Goal: Transaction & Acquisition: Book appointment/travel/reservation

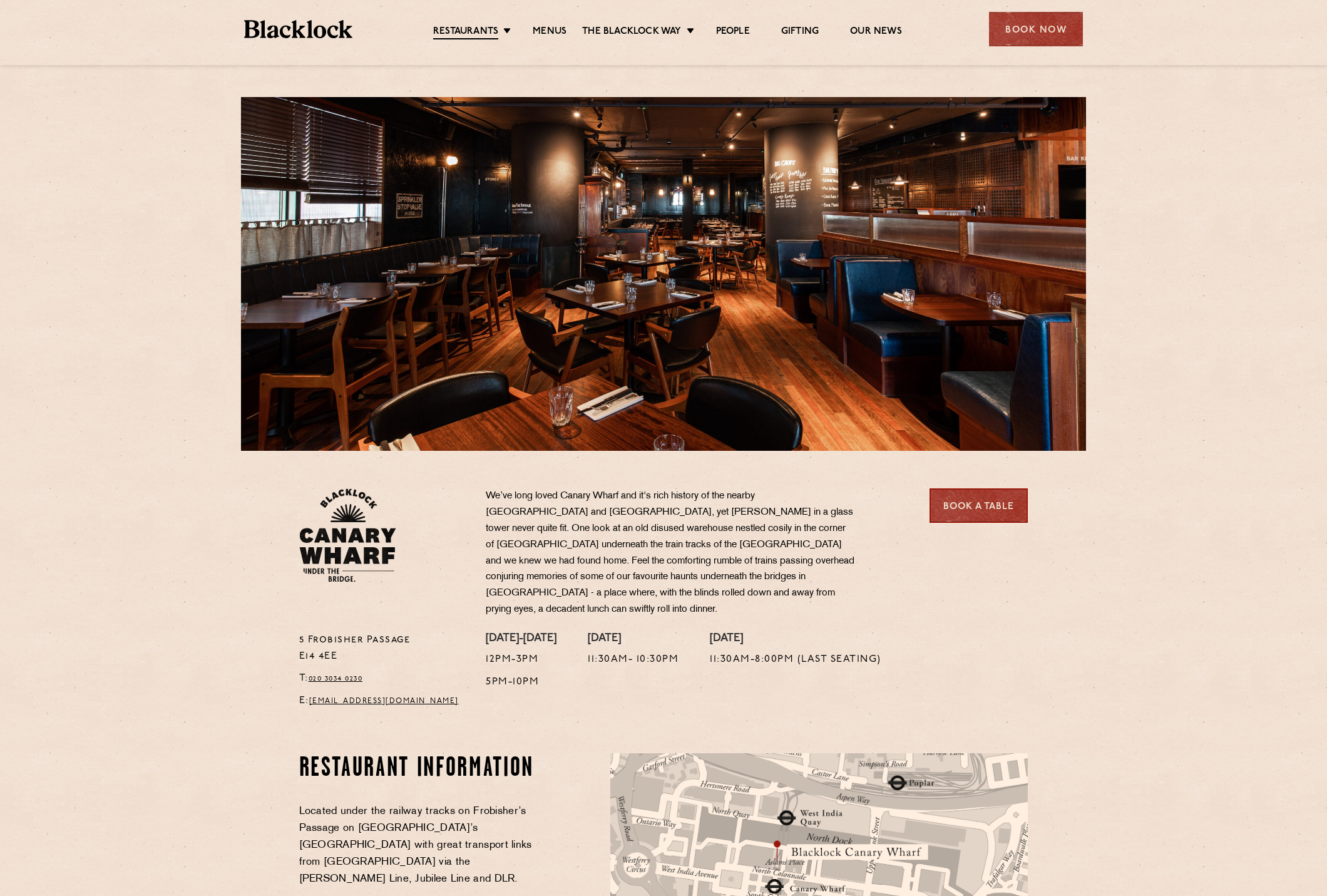
click at [1039, 32] on div "Book Now" at bounding box center [1036, 29] width 94 height 34
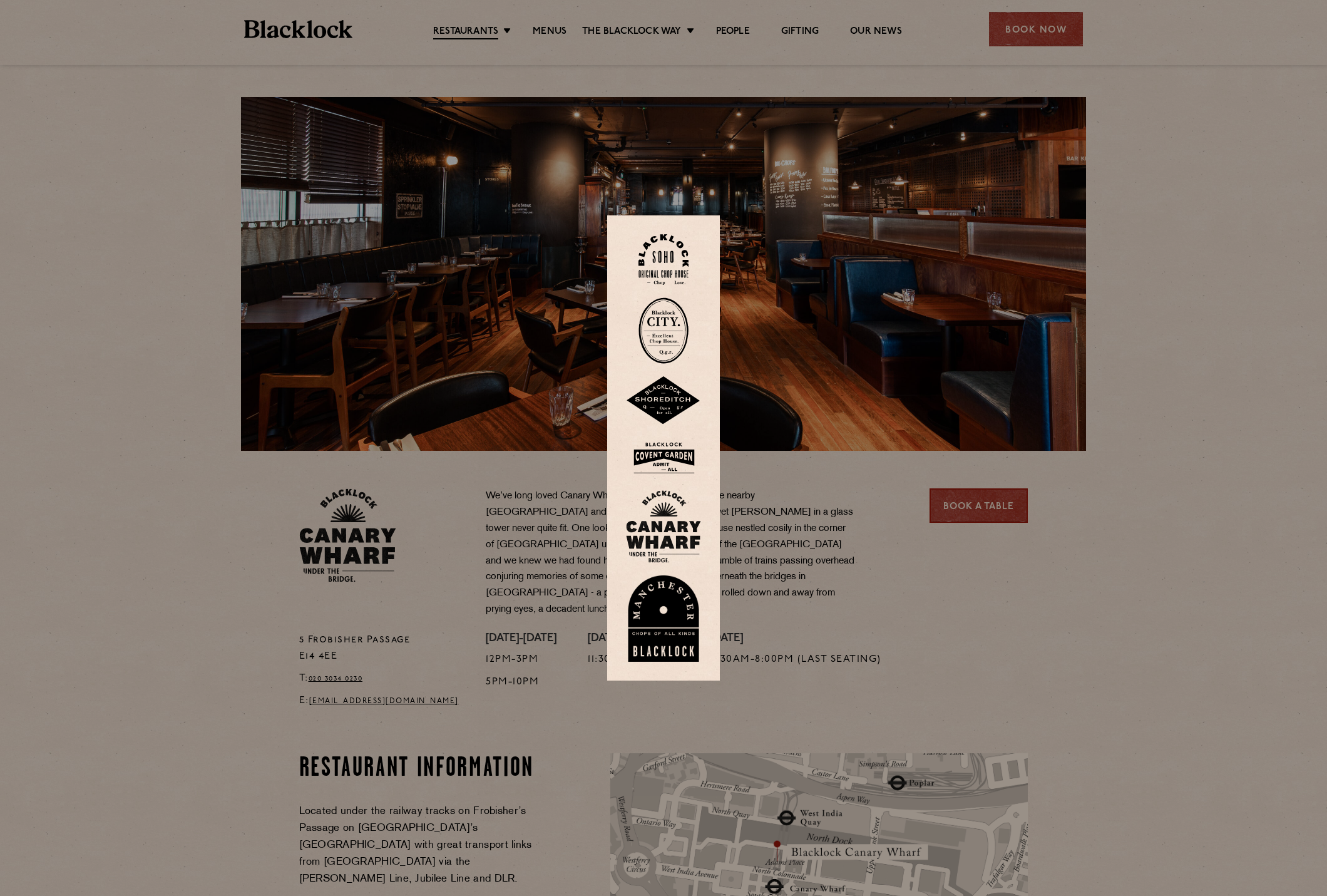
click at [649, 548] on img at bounding box center [664, 526] width 75 height 72
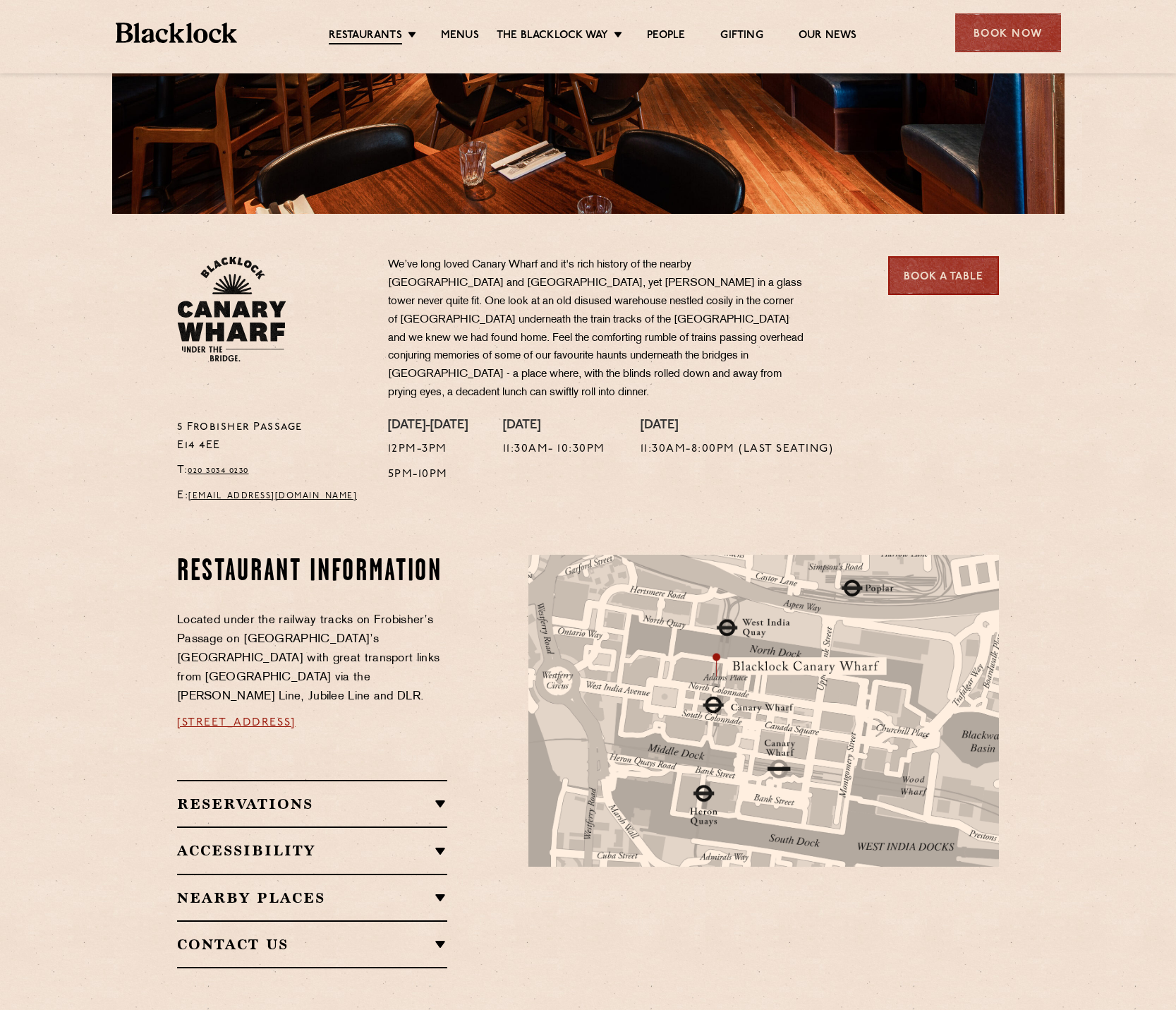
scroll to position [394, 0]
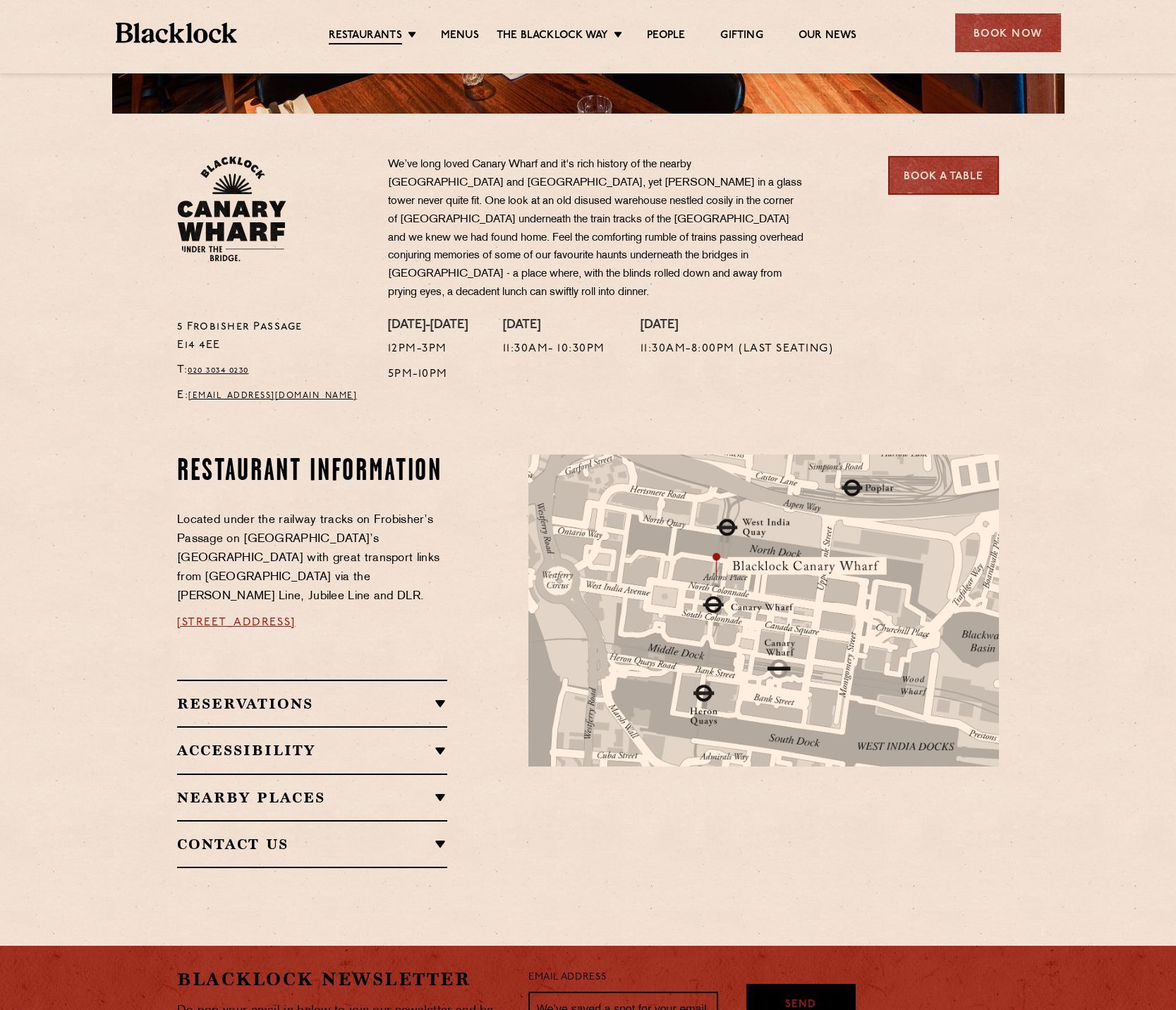
click at [213, 789] on h2 "Nearby Places" at bounding box center [313, 797] width 270 height 17
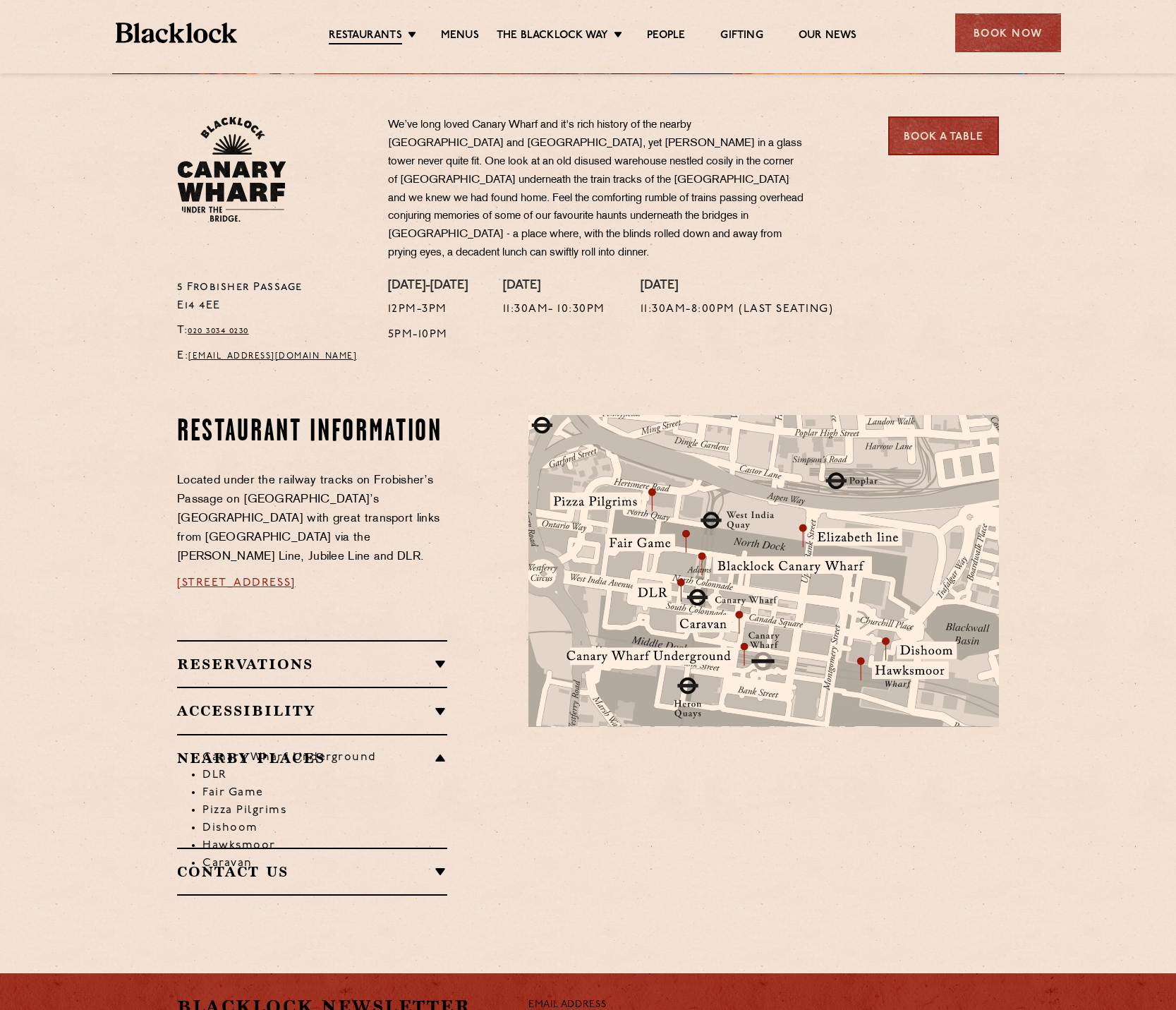
scroll to position [431, 0]
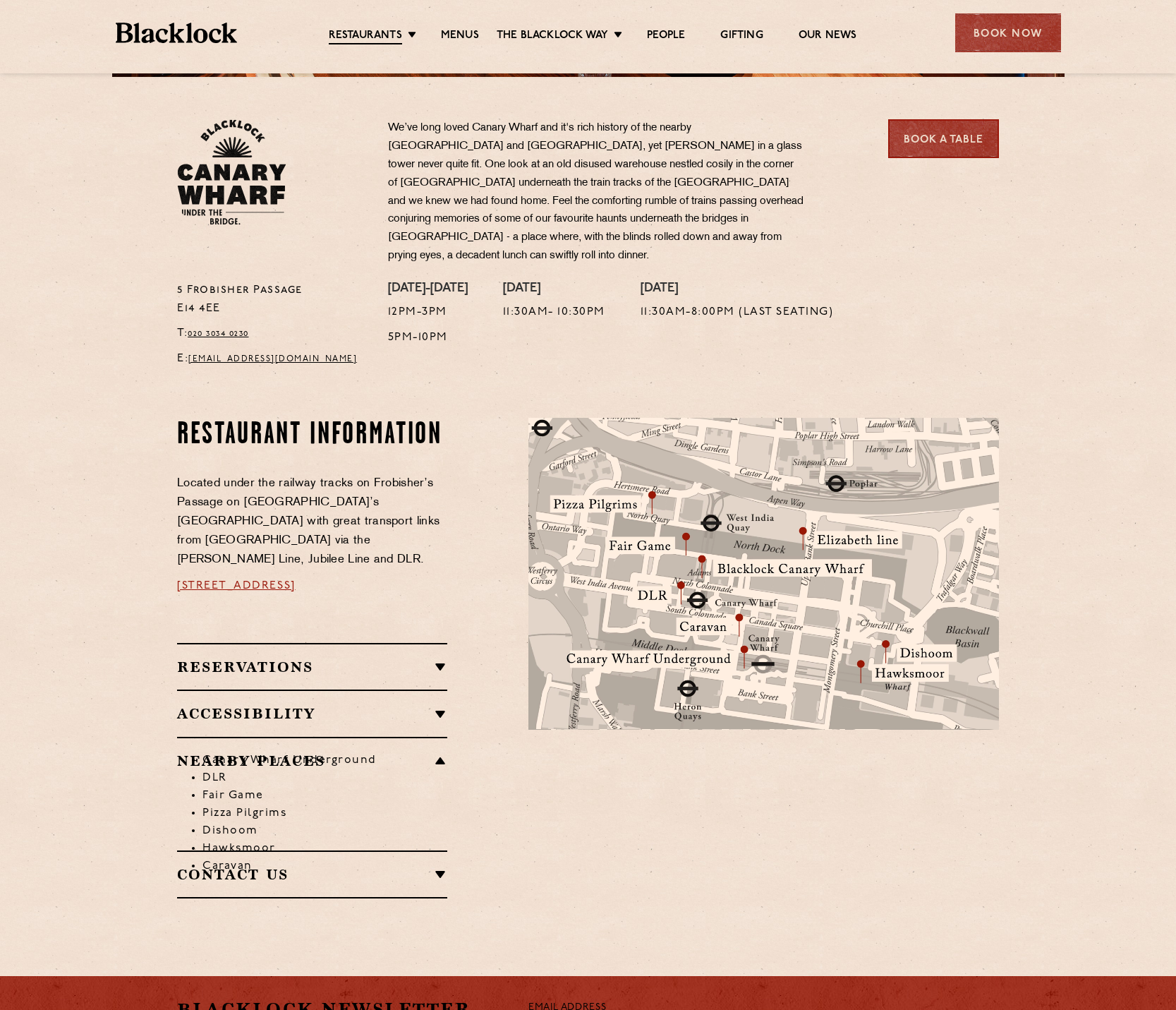
click at [230, 805] on li "Pizza Pilgrims" at bounding box center [325, 813] width 245 height 17
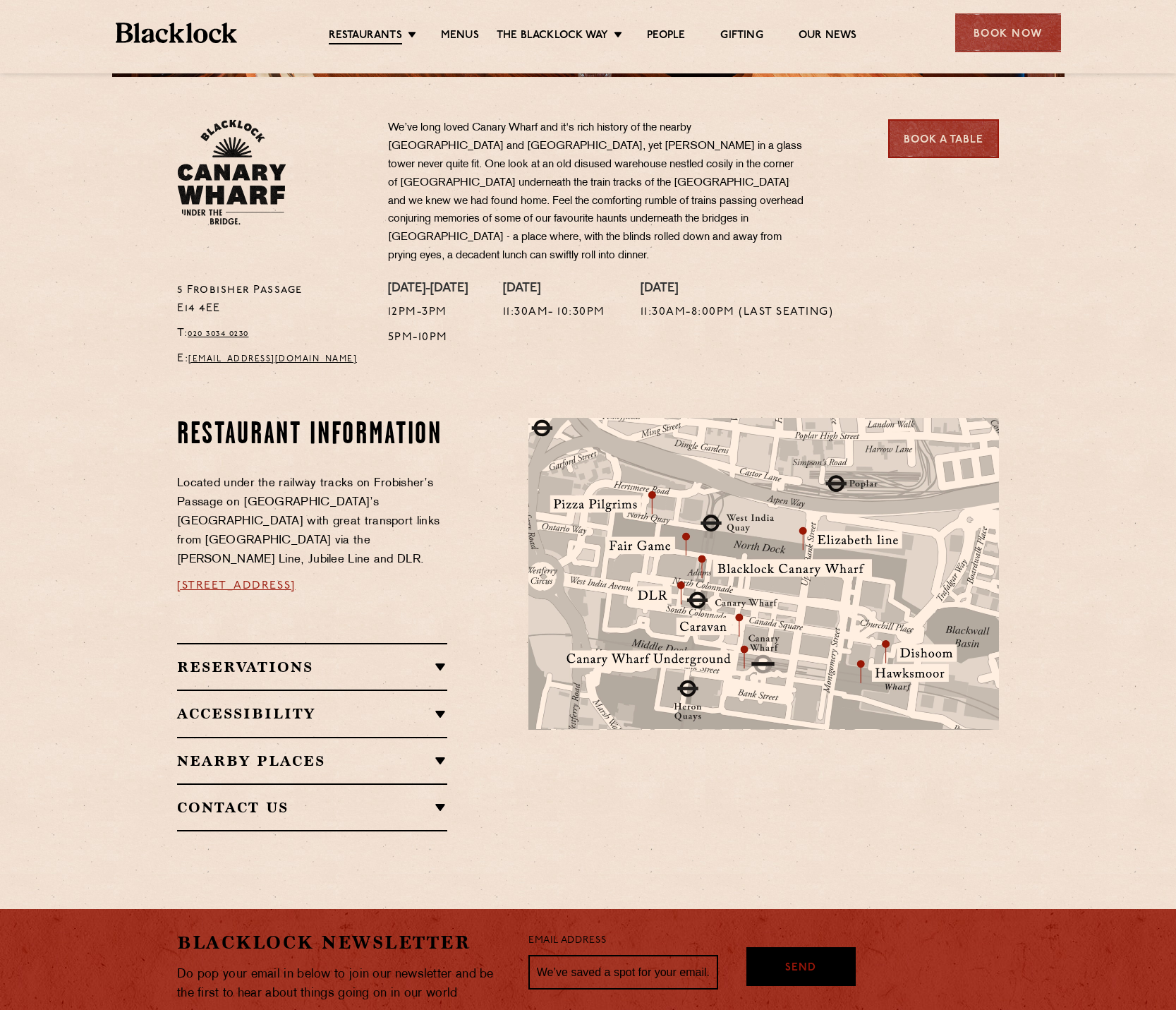
click at [213, 752] on h2 "Nearby Places" at bounding box center [313, 760] width 270 height 17
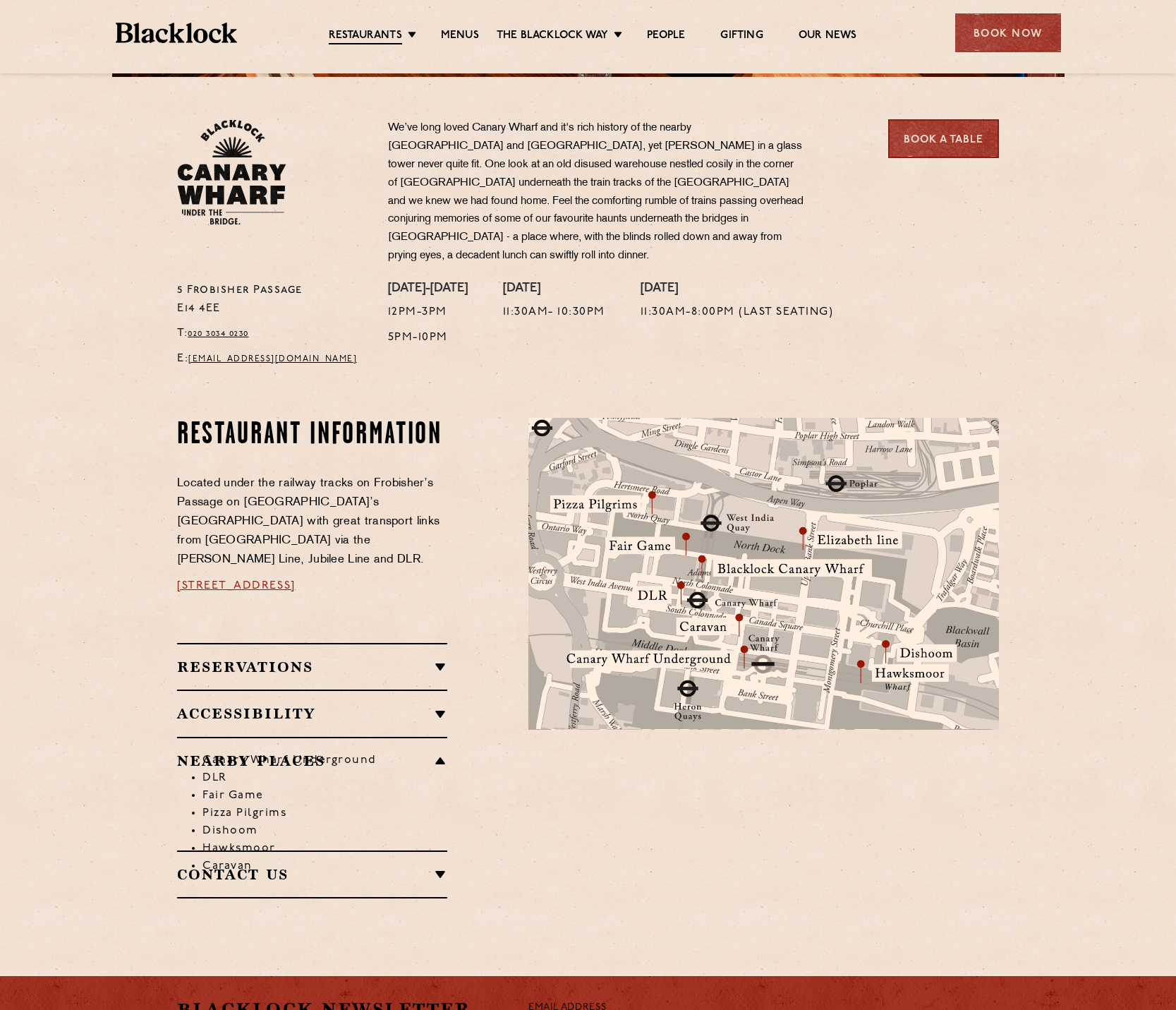
click at [252, 805] on li "Pizza Pilgrims" at bounding box center [325, 813] width 245 height 17
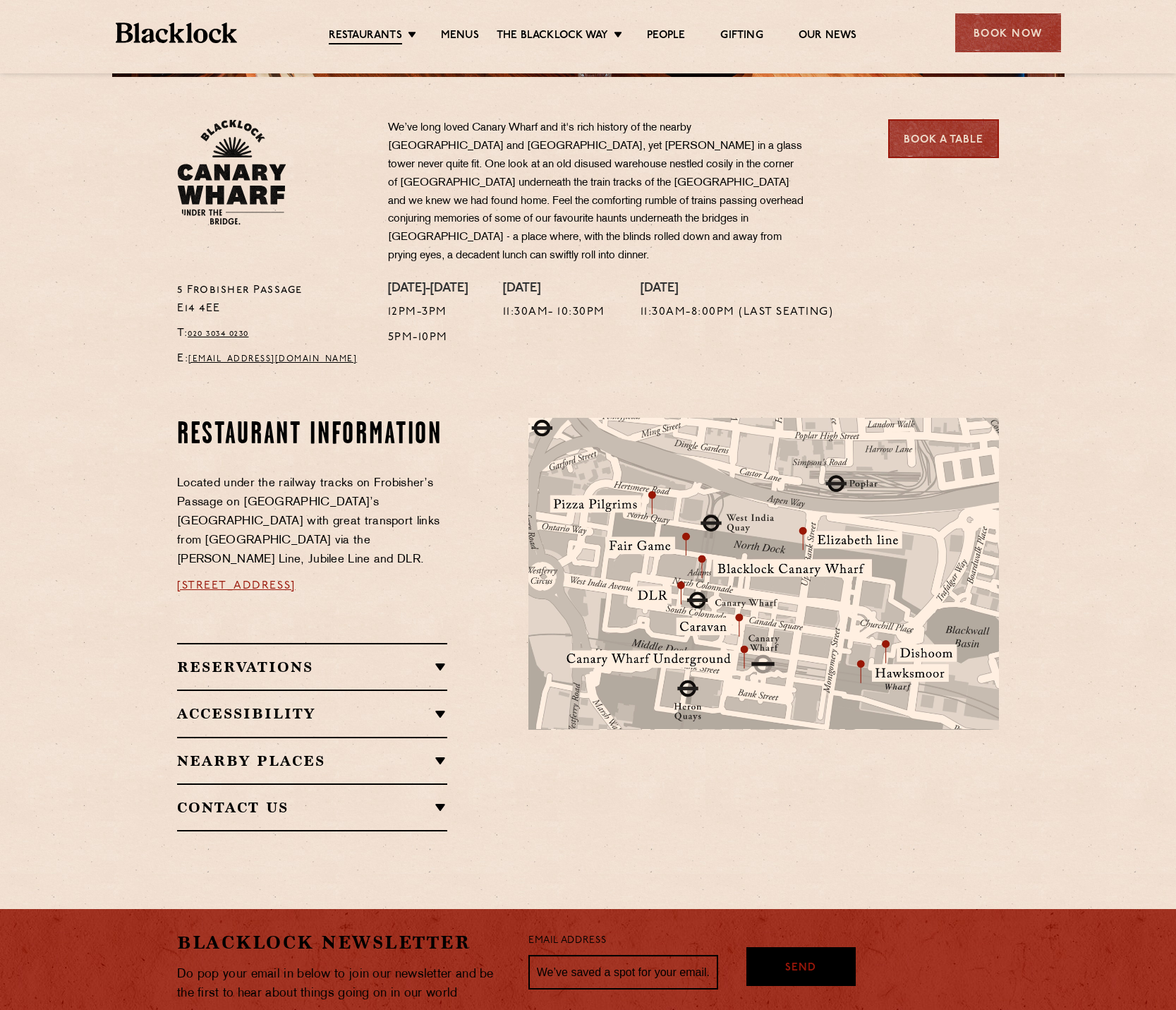
click at [207, 752] on h2 "Nearby Places" at bounding box center [313, 760] width 270 height 17
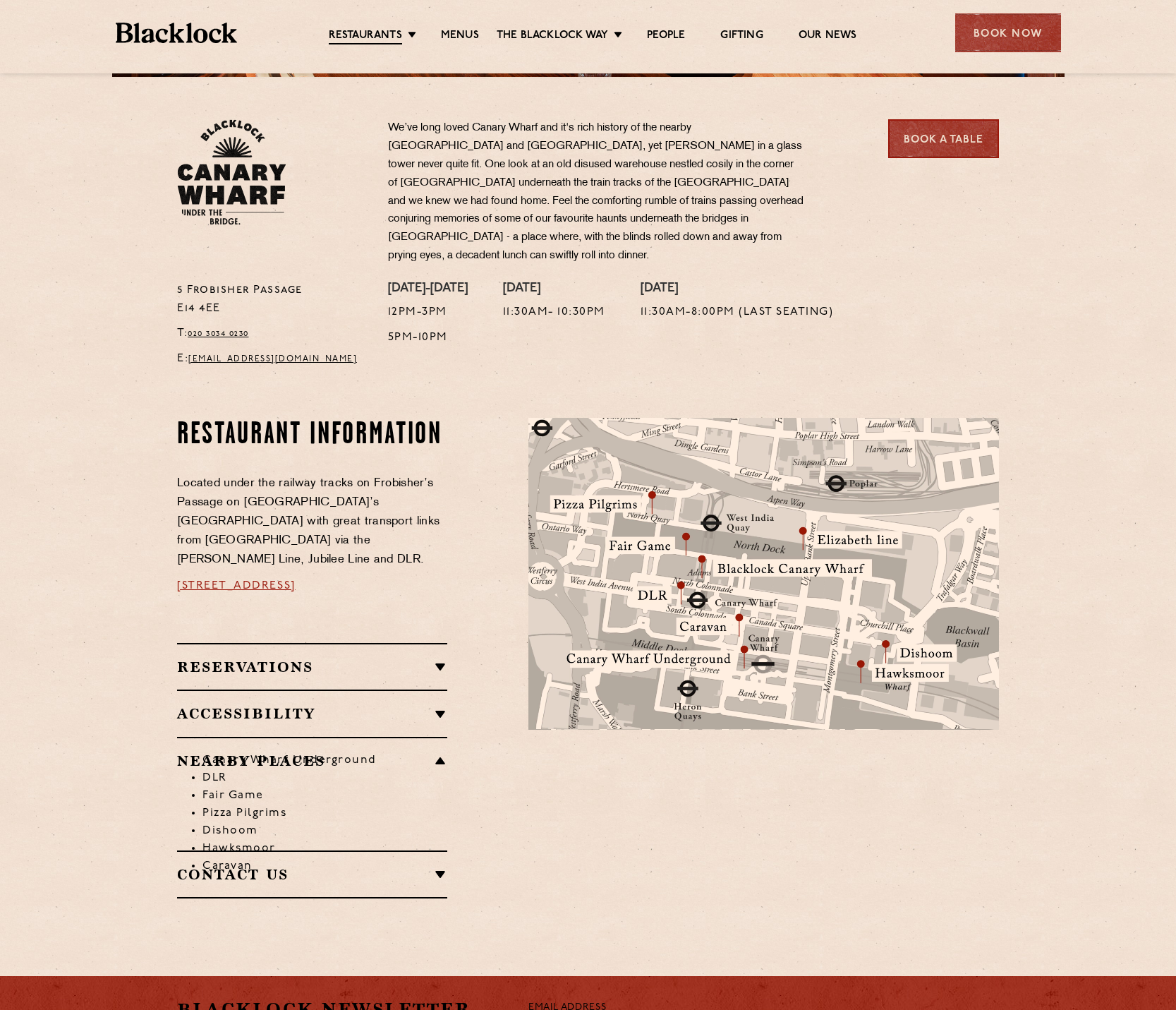
click at [227, 787] on li "Fair Game" at bounding box center [325, 795] width 245 height 17
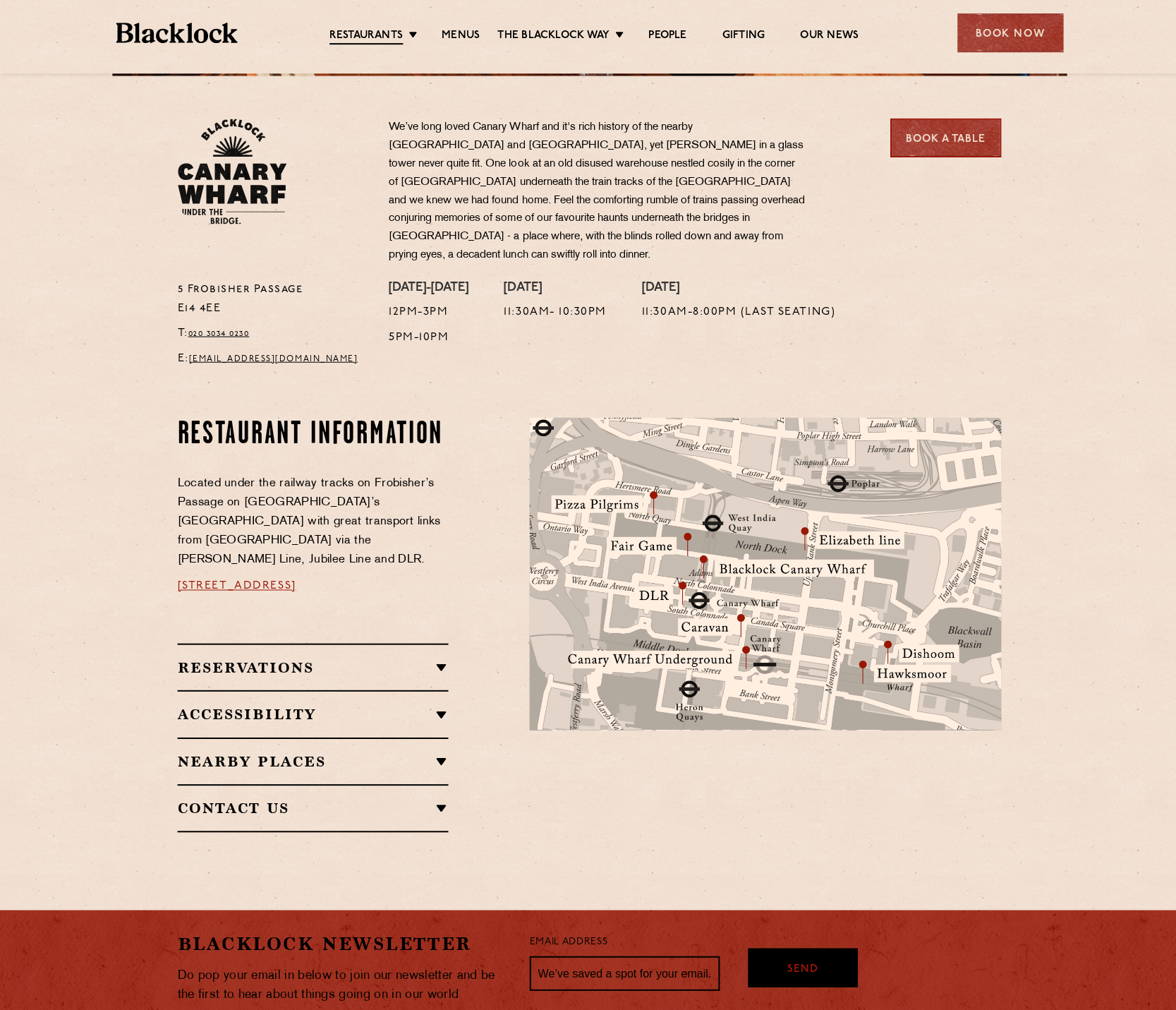
scroll to position [455, 0]
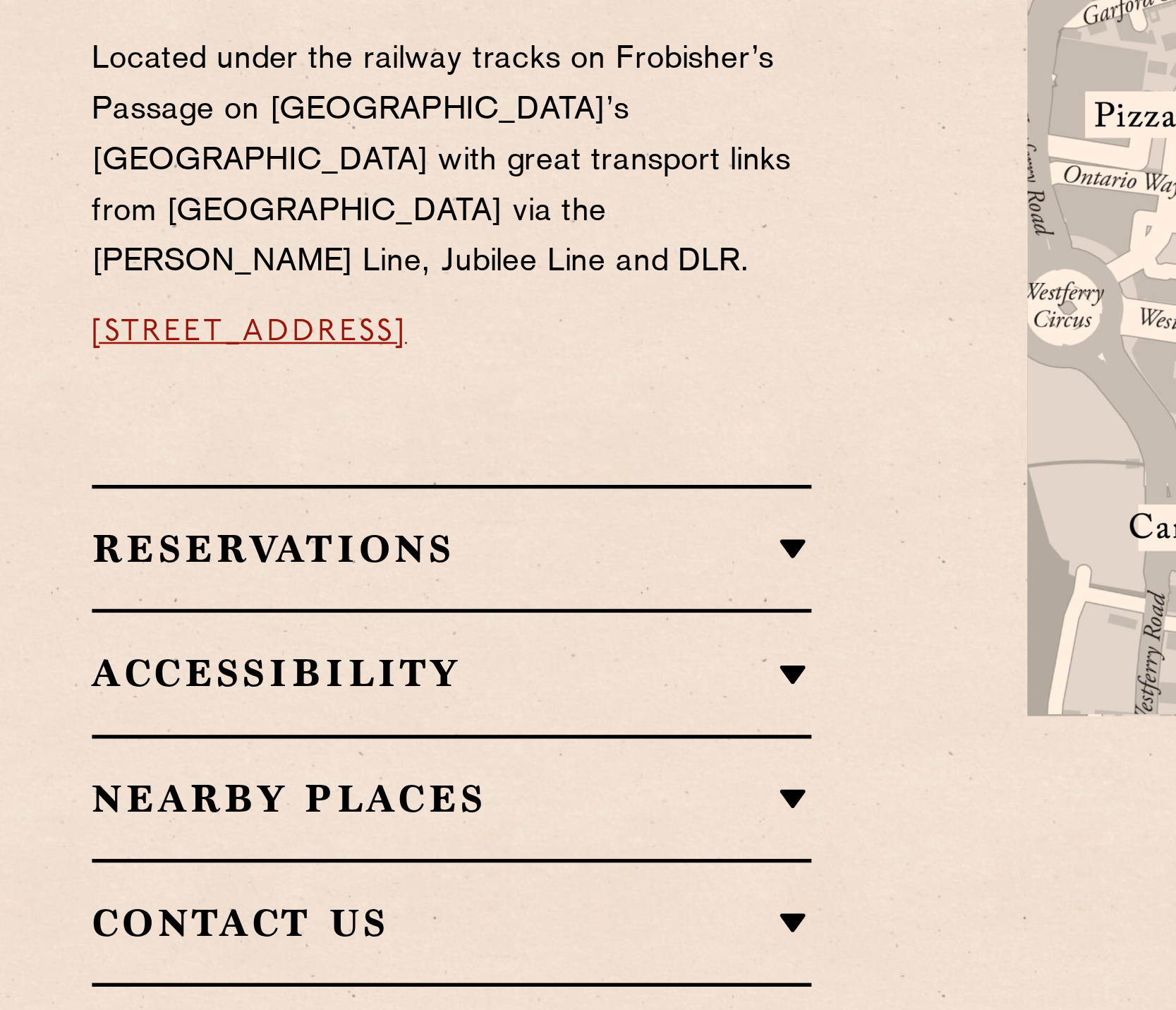
click at [296, 728] on h2 "Nearby Places" at bounding box center [313, 736] width 270 height 17
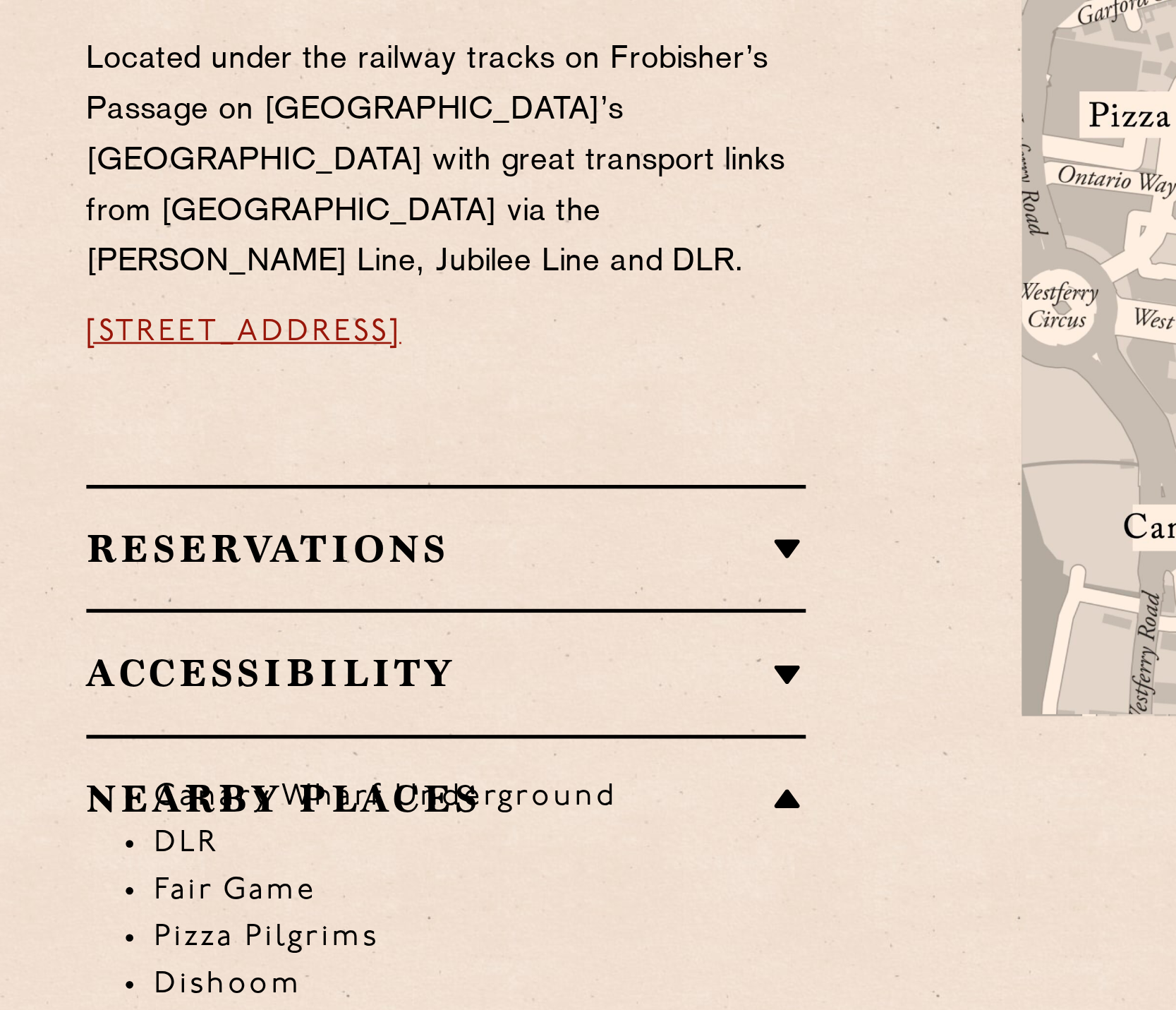
click at [203, 815] on li "Hawksmoor" at bounding box center [325, 824] width 245 height 17
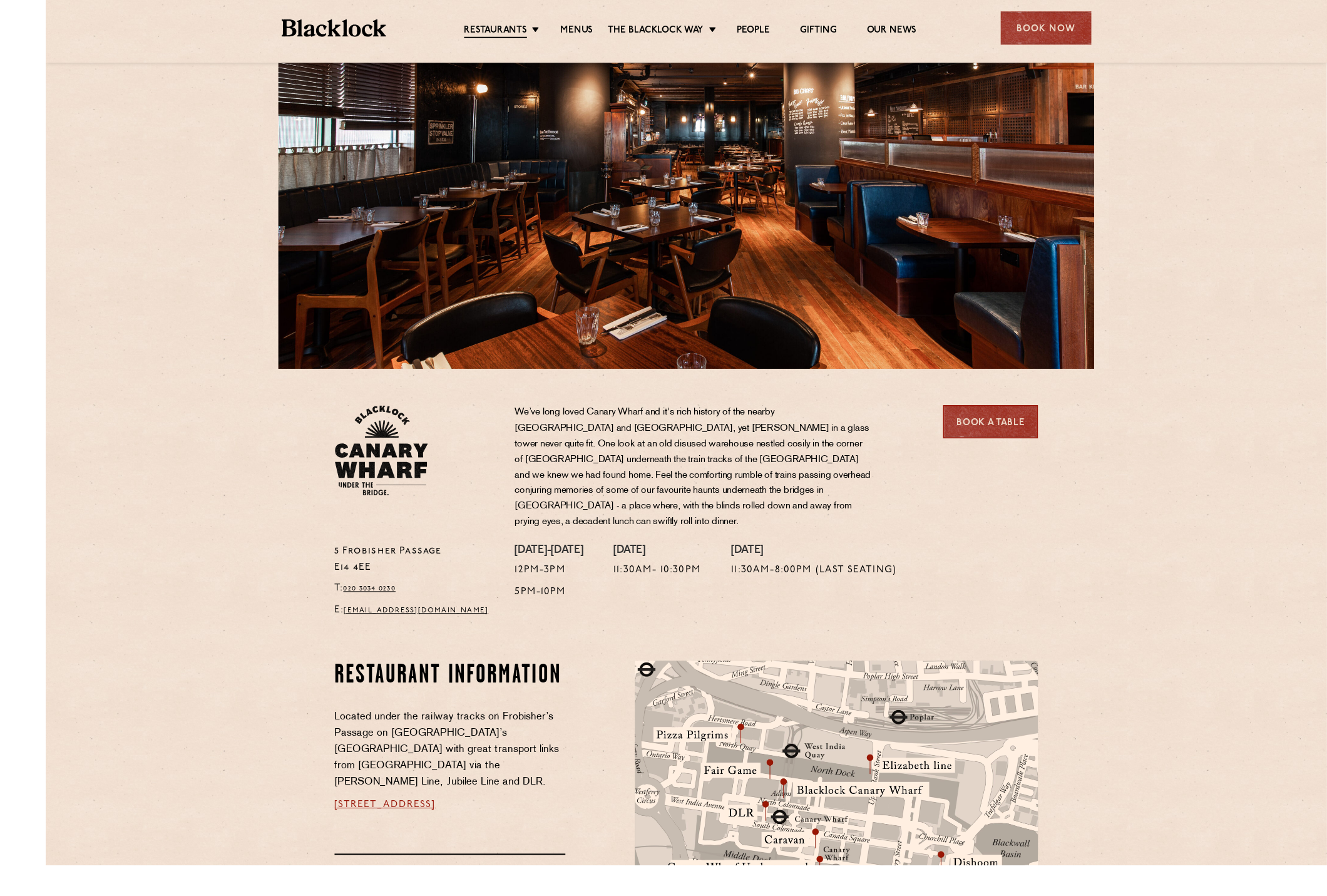
scroll to position [69, 0]
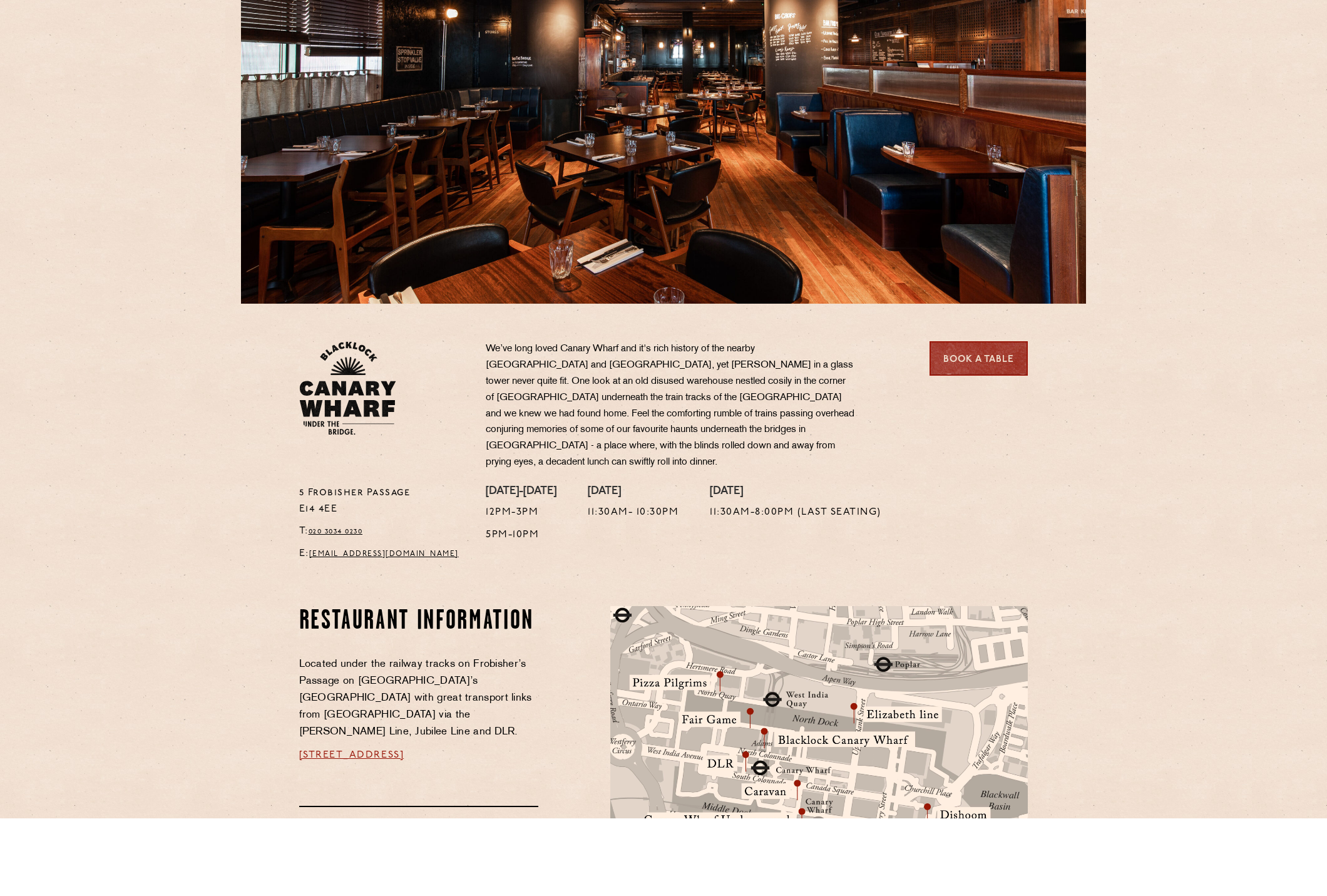
click at [972, 418] on link "Book a Table" at bounding box center [979, 435] width 98 height 34
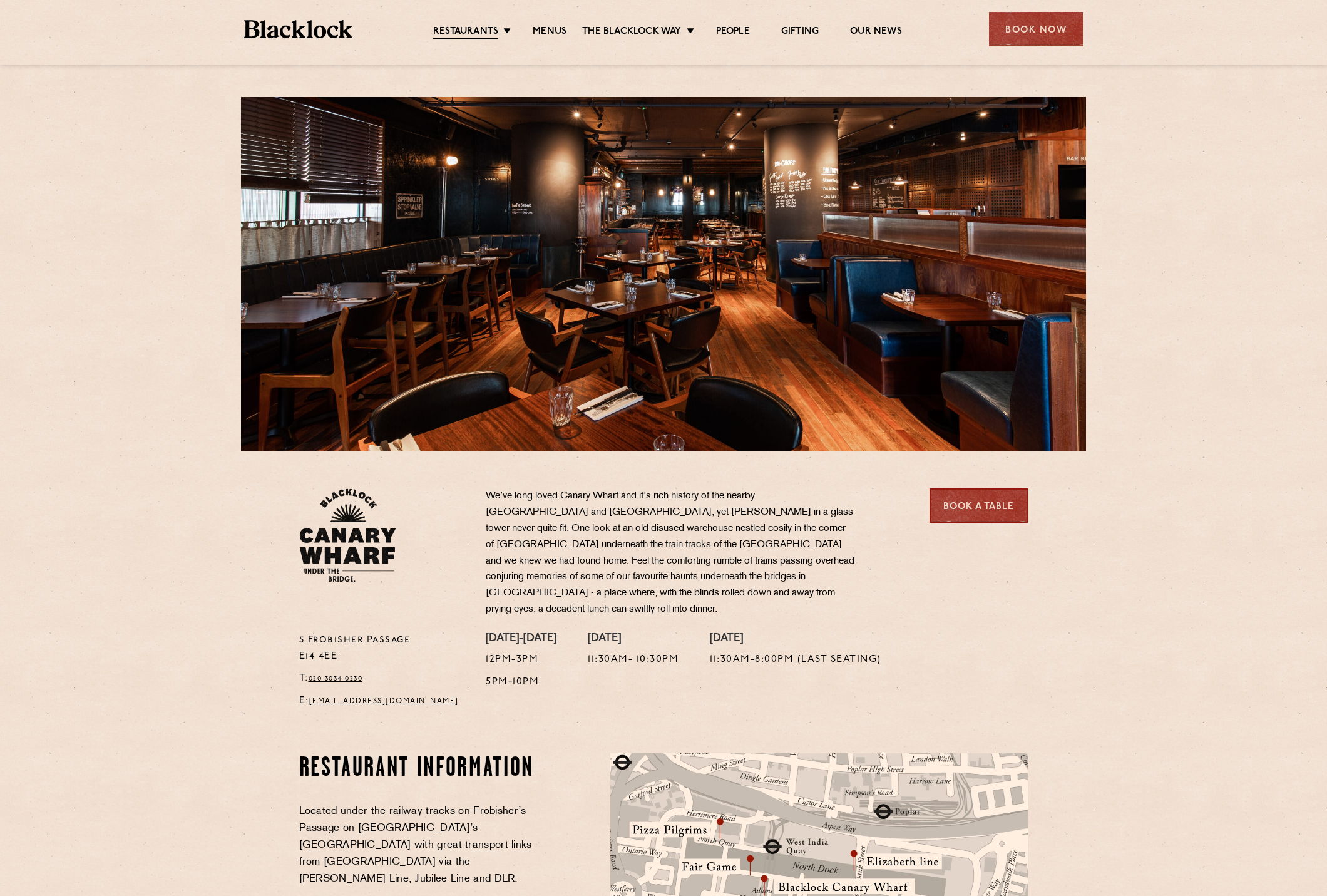
scroll to position [147, 0]
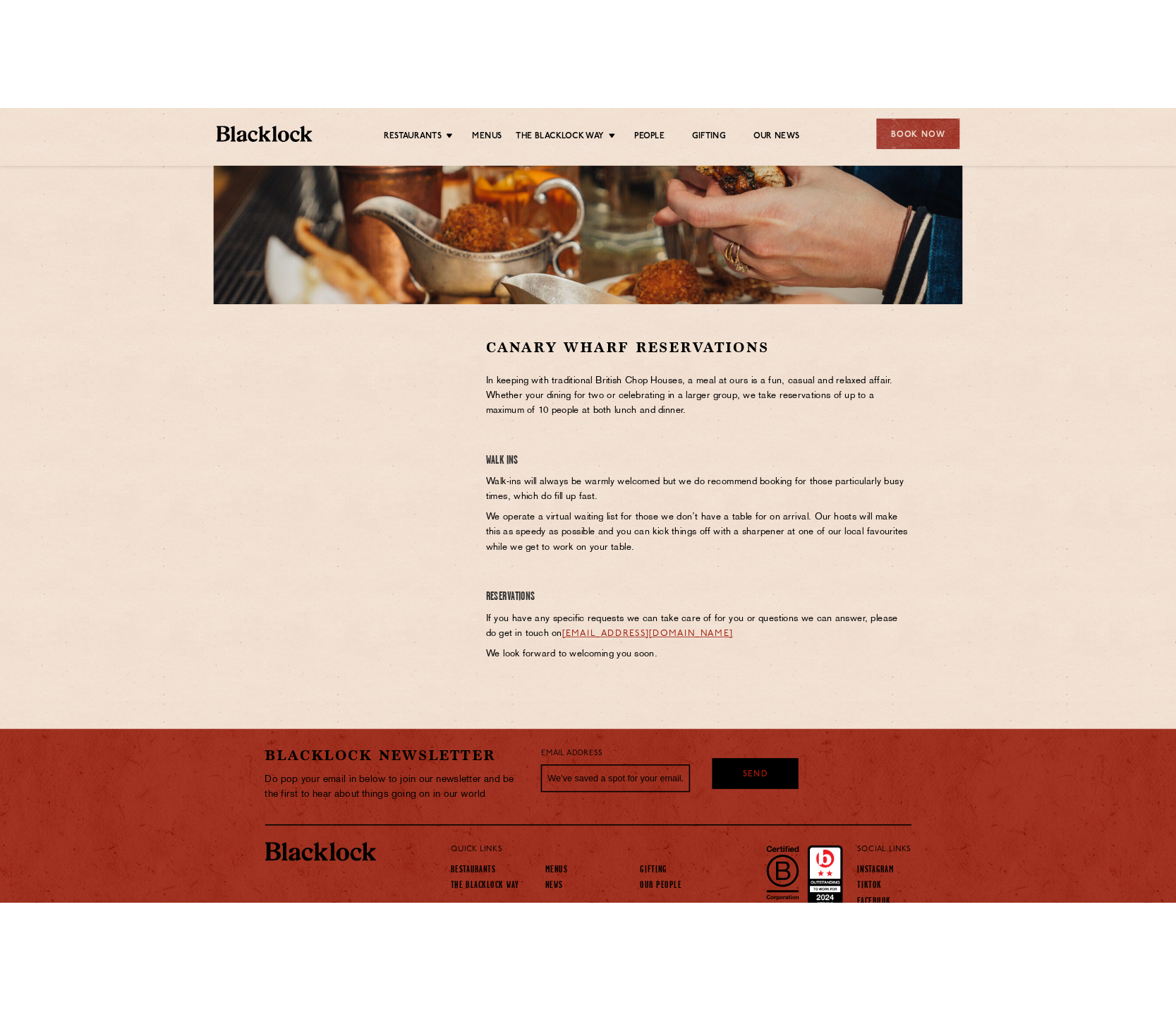
scroll to position [341, 0]
